Goal: Task Accomplishment & Management: Use online tool/utility

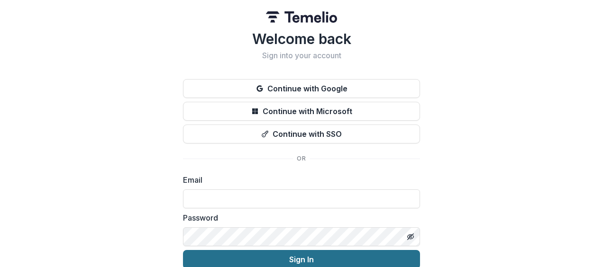
type input "**********"
click at [250, 258] on button "Sign In" at bounding box center [301, 259] width 237 height 19
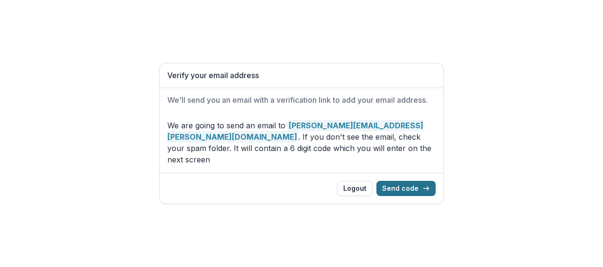
click at [401, 181] on button "Send code" at bounding box center [405, 188] width 59 height 15
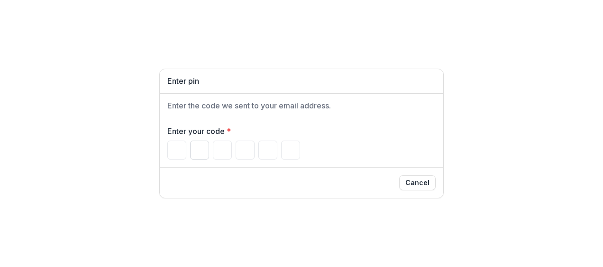
paste input "Please enter your pin code"
type input "*"
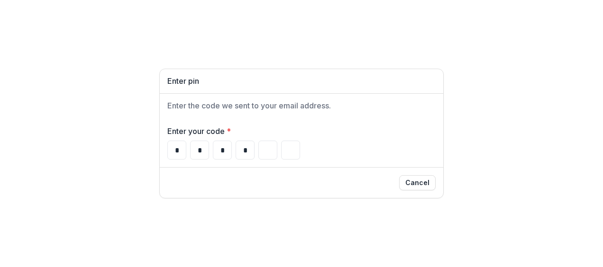
type input "*"
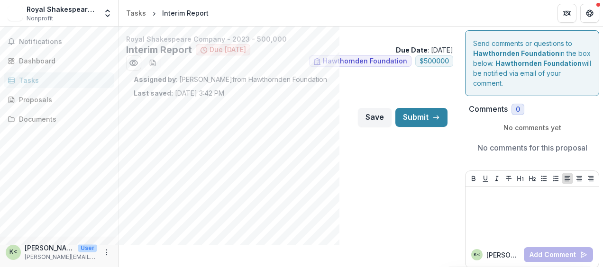
scroll to position [4, 0]
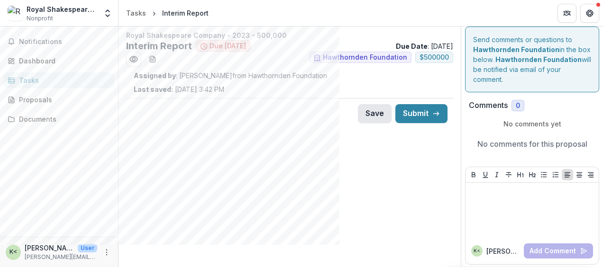
click at [367, 111] on button "Save" at bounding box center [375, 113] width 34 height 19
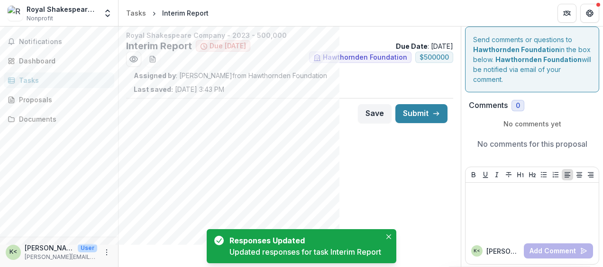
click at [231, 123] on div "Save Submit" at bounding box center [289, 113] width 327 height 31
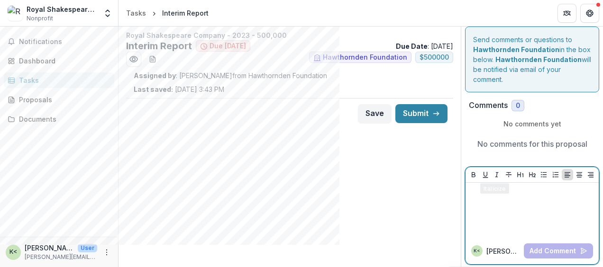
click at [490, 195] on p at bounding box center [532, 192] width 126 height 10
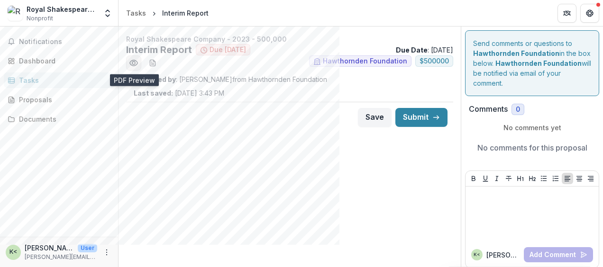
click at [134, 65] on icon "Preview ec3889c5-42e2-4c4e-93a0-ce768bda6404.pdf" at bounding box center [133, 62] width 9 height 9
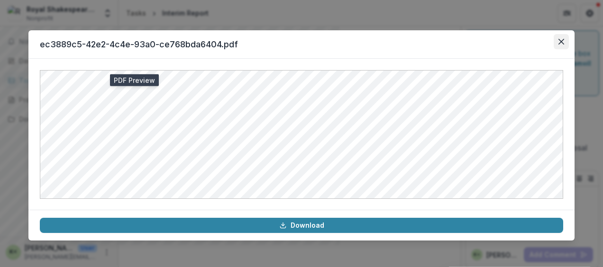
click at [555, 42] on button "Close" at bounding box center [560, 41] width 15 height 15
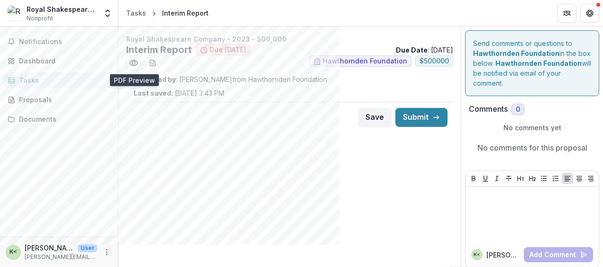
scroll to position [4, 0]
